Goal: Obtain resource: Obtain resource

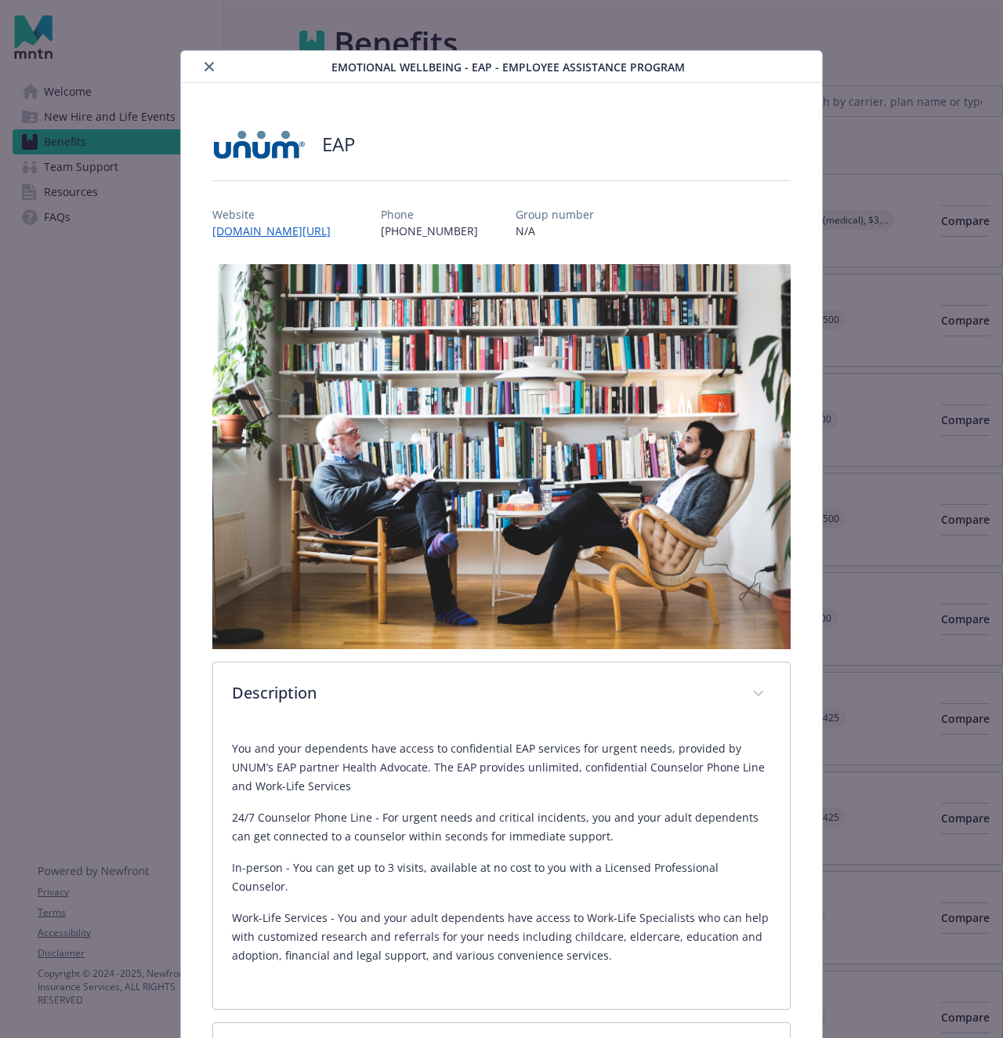
scroll to position [289, 0]
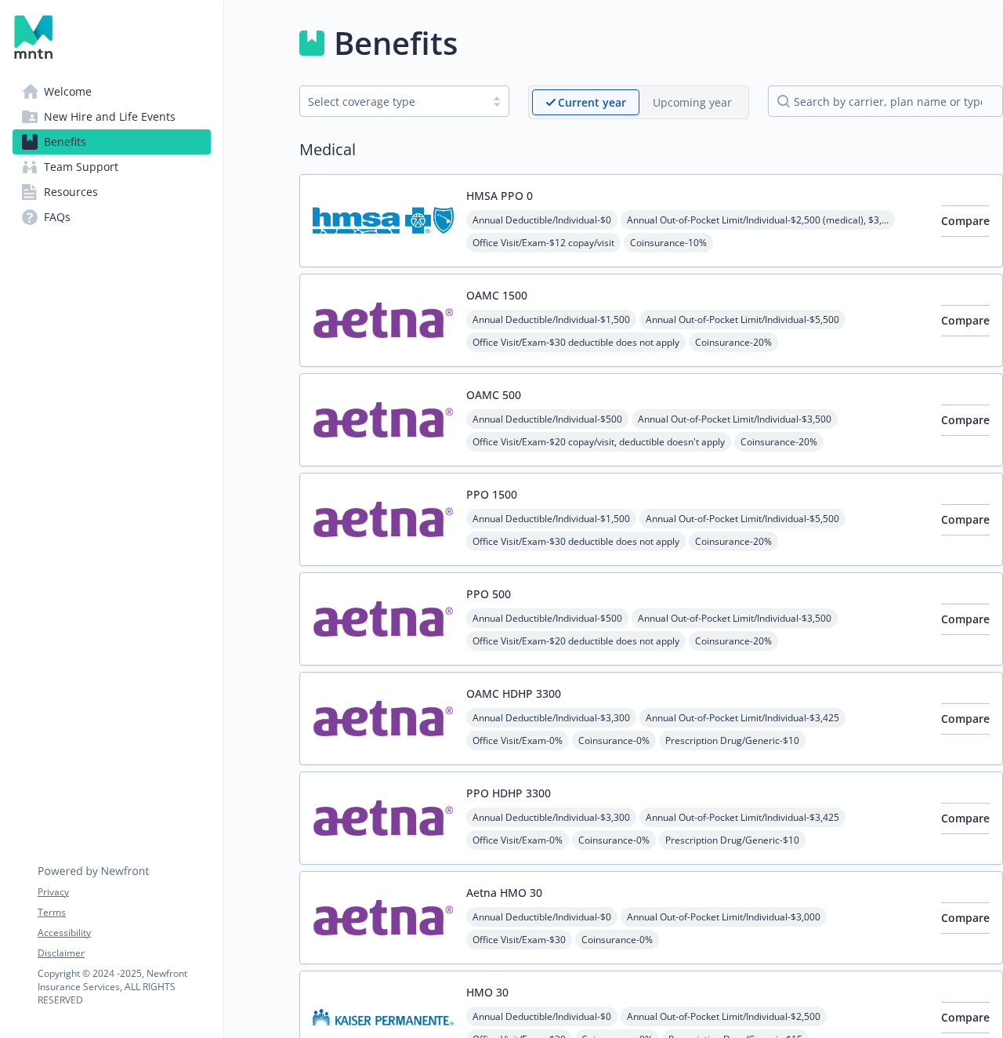
click at [381, 327] on img at bounding box center [383, 320] width 141 height 67
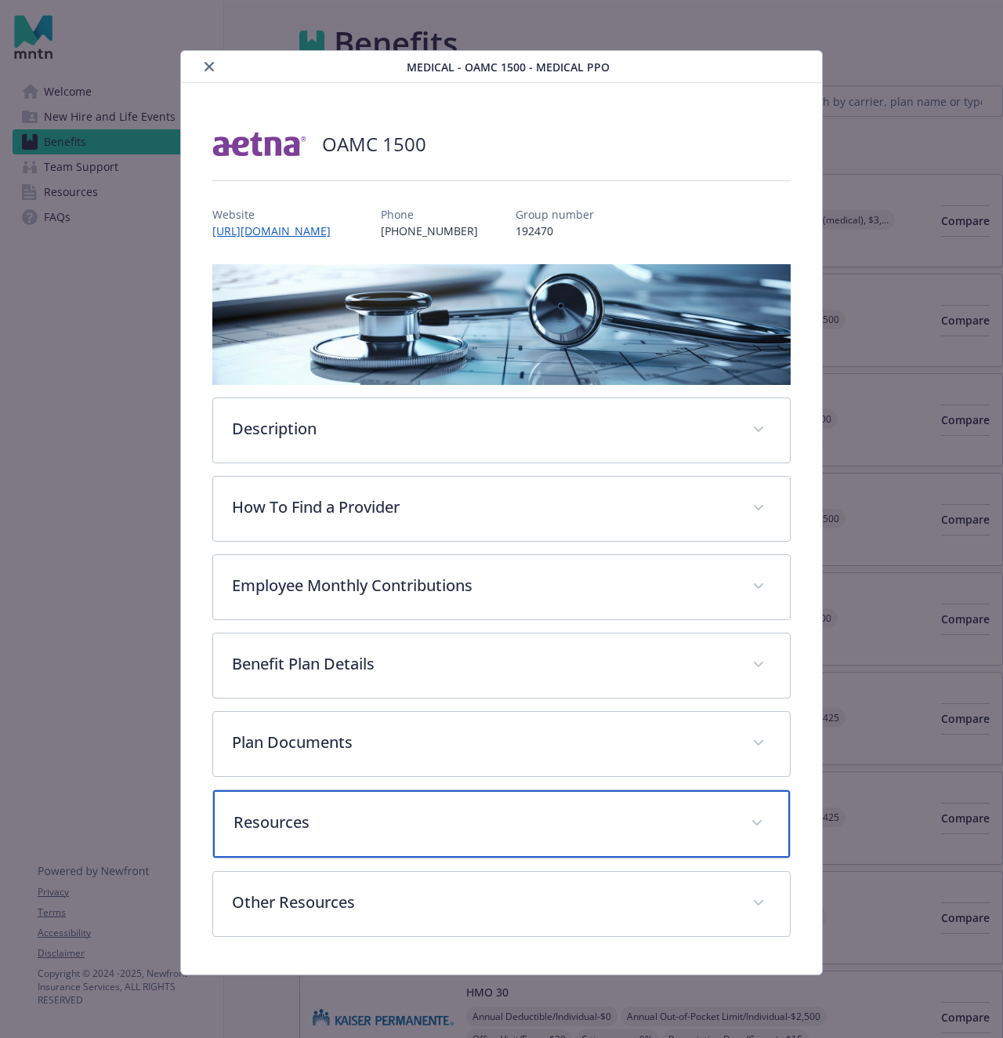
click at [463, 800] on div "Resources" at bounding box center [501, 823] width 576 height 67
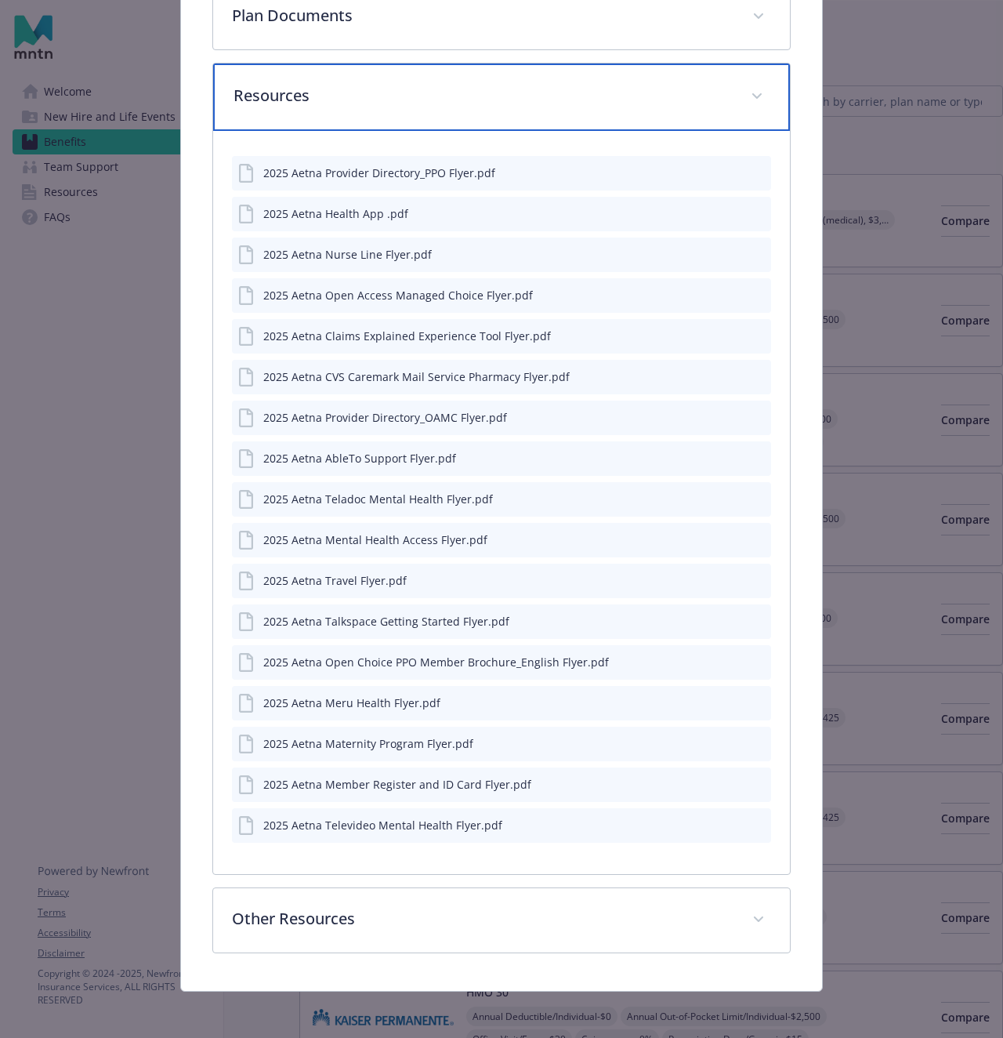
scroll to position [727, 0]
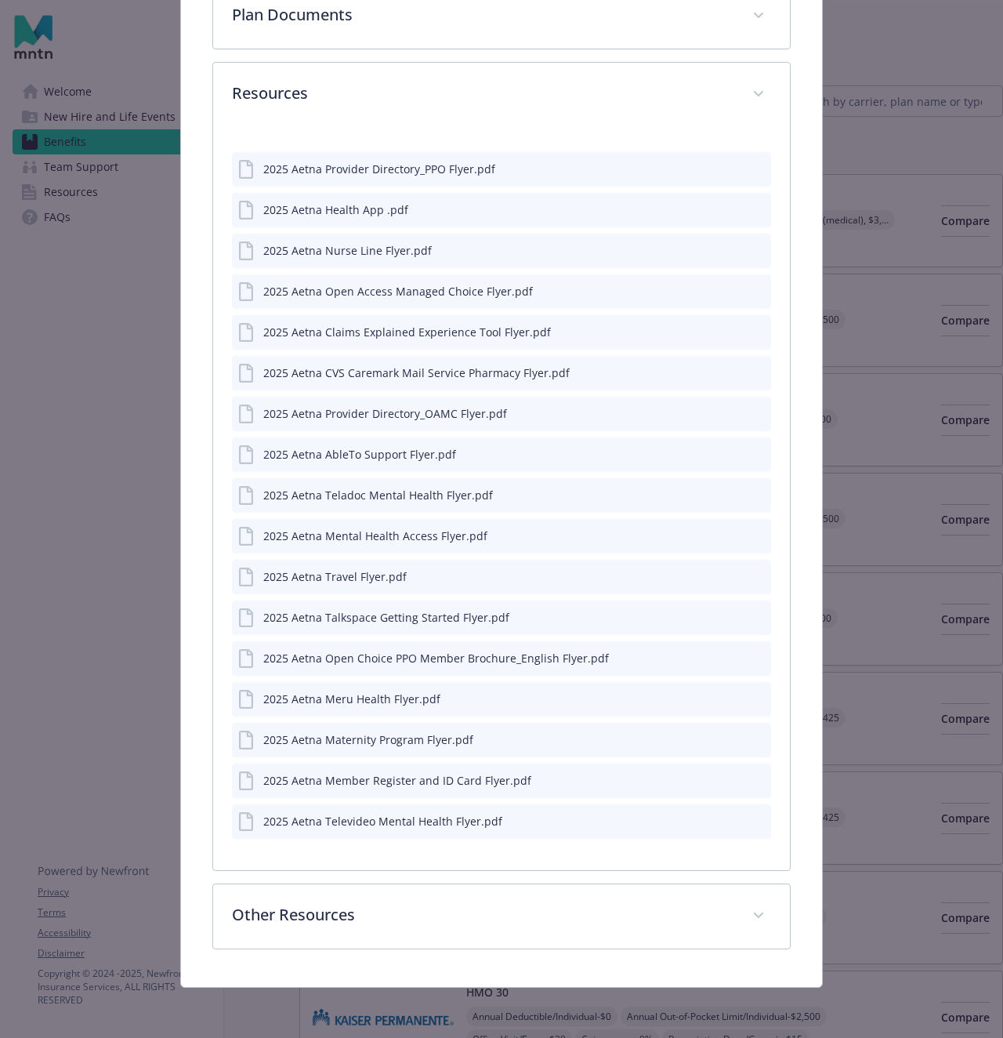
click at [765, 496] on div "2025 Aetna Teladoc Mental Health Flyer.pdf" at bounding box center [501, 495] width 539 height 34
click at [761, 496] on icon "preview file" at bounding box center [756, 493] width 14 height 11
click at [759, 698] on icon "preview file" at bounding box center [756, 697] width 14 height 11
